Goal: Check status: Check status

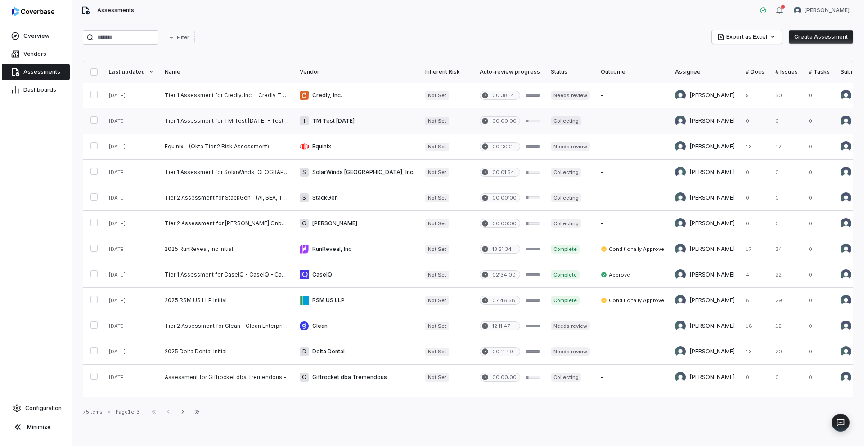
click at [254, 124] on link at bounding box center [226, 120] width 135 height 25
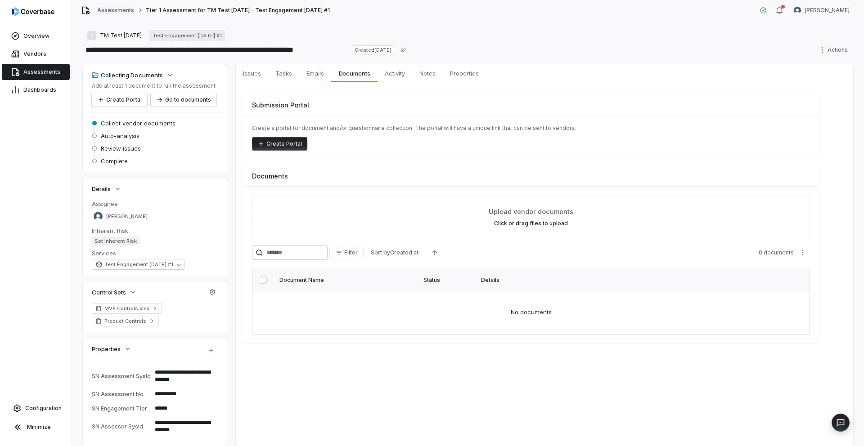
click at [118, 10] on link "Assessments" at bounding box center [115, 10] width 37 height 7
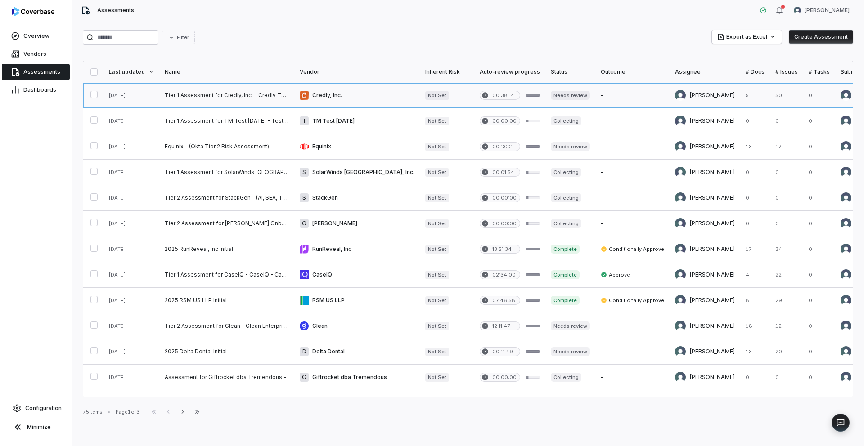
click at [191, 102] on link at bounding box center [226, 95] width 135 height 25
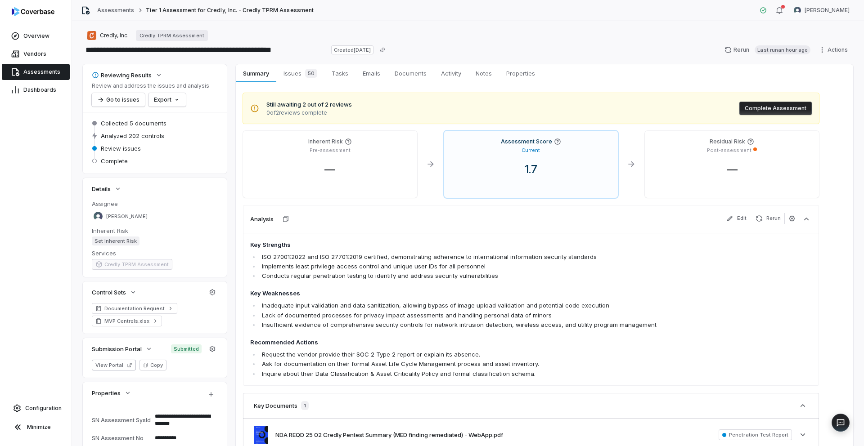
type textarea "*"
